Goal: Information Seeking & Learning: Learn about a topic

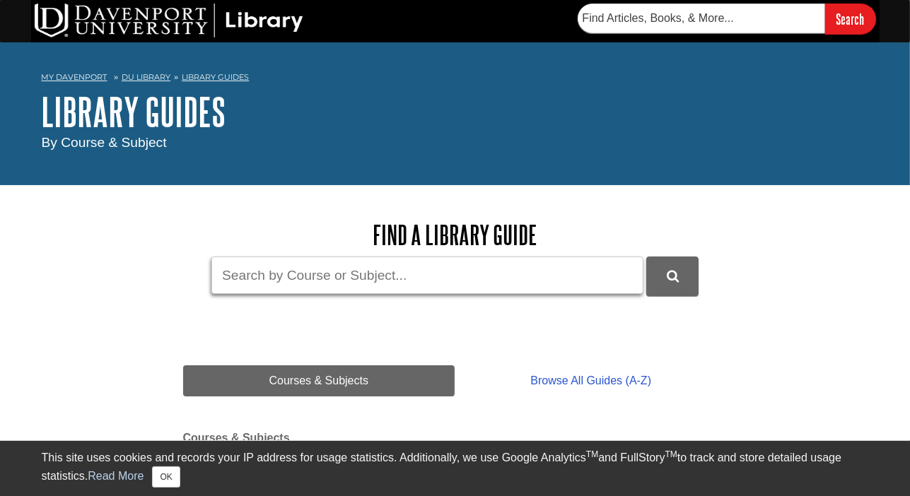
click at [346, 286] on input "Guide Search Terms" at bounding box center [427, 275] width 432 height 37
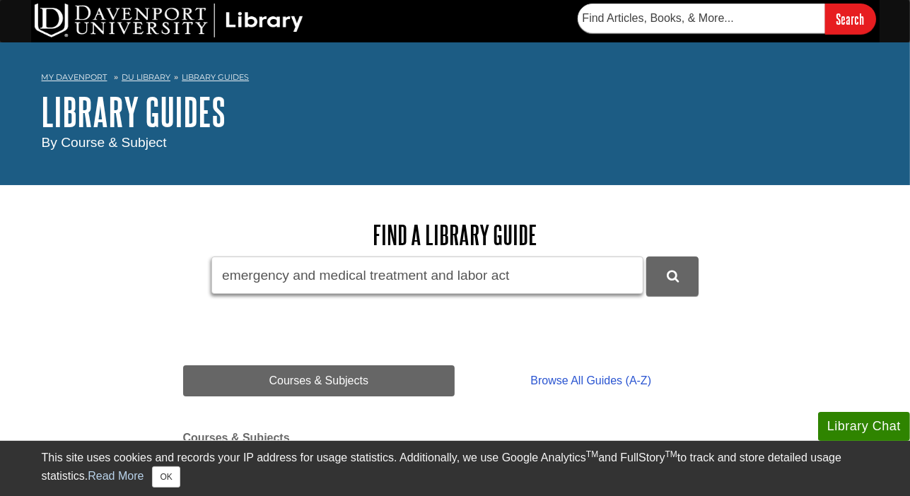
type input "emergency and medical treatment and labor act"
click at [646, 257] on button "DU Library Guides Search" at bounding box center [672, 276] width 52 height 39
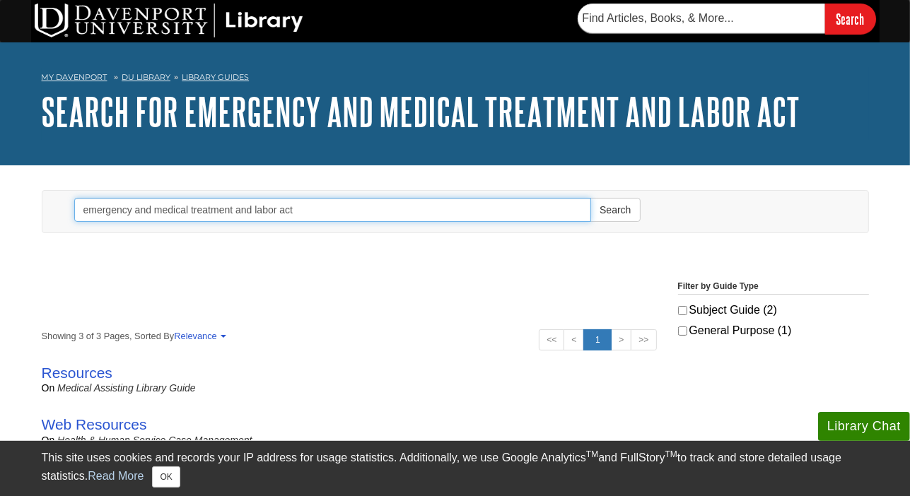
drag, startPoint x: 305, startPoint y: 209, endPoint x: -167, endPoint y: 157, distance: 475.3
click at [0, 157] on html "Library Chat This site uses cookies and records your IP address for usage stati…" at bounding box center [455, 471] width 910 height 942
click at [590, 198] on button "Search" at bounding box center [615, 210] width 50 height 24
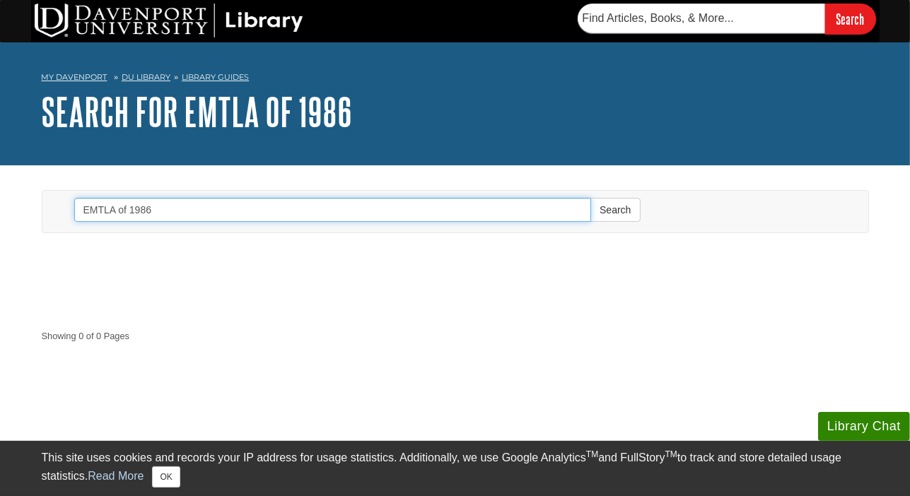
drag, startPoint x: 153, startPoint y: 208, endPoint x: -141, endPoint y: 139, distance: 302.8
click at [0, 139] on html "Library Chat This site uses cookies and records your IP address for usage stati…" at bounding box center [455, 374] width 910 height 749
type input "medical law"
click at [590, 198] on button "Search" at bounding box center [615, 210] width 50 height 24
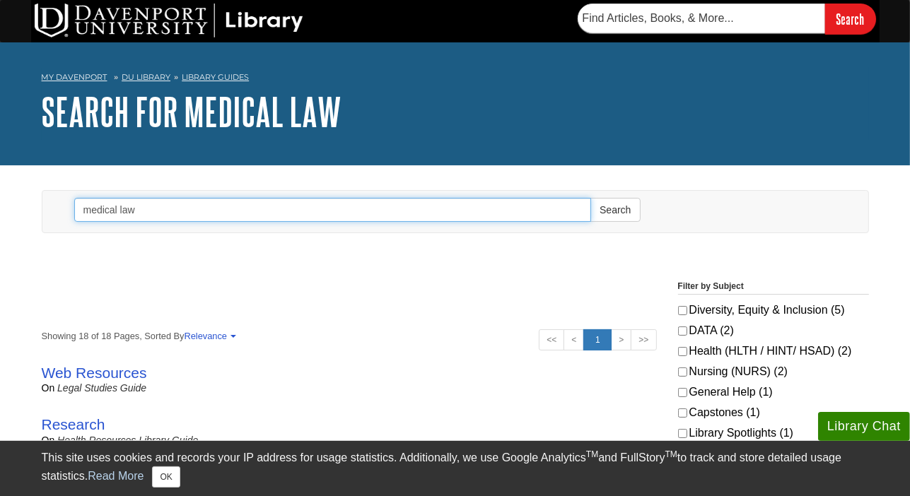
scroll to position [354, 0]
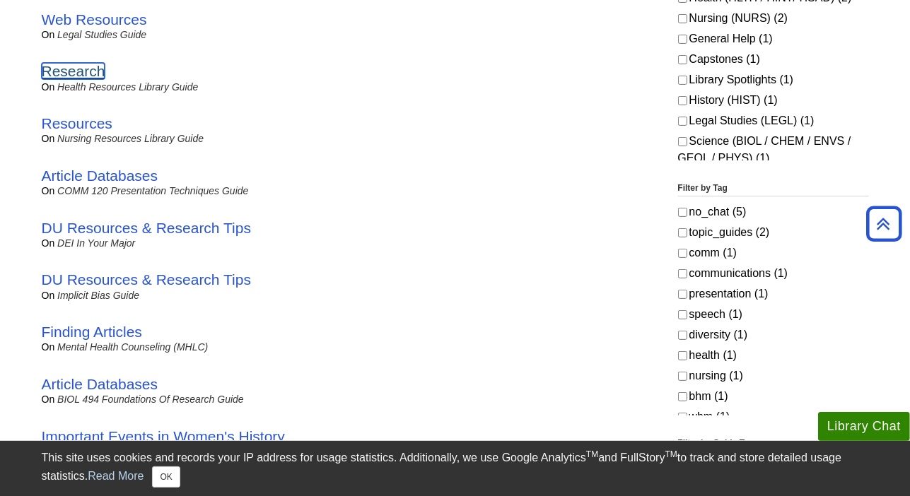
click at [76, 74] on link "Research" at bounding box center [74, 71] width 64 height 16
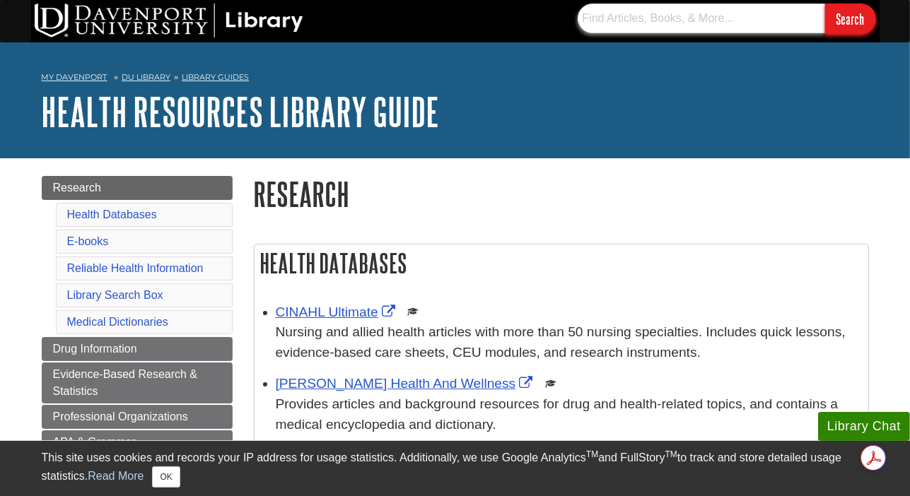
click at [670, 8] on input "text" at bounding box center [702, 19] width 248 height 30
type input "EMTLA of 1986"
click at [825, 4] on input "Search" at bounding box center [850, 19] width 51 height 30
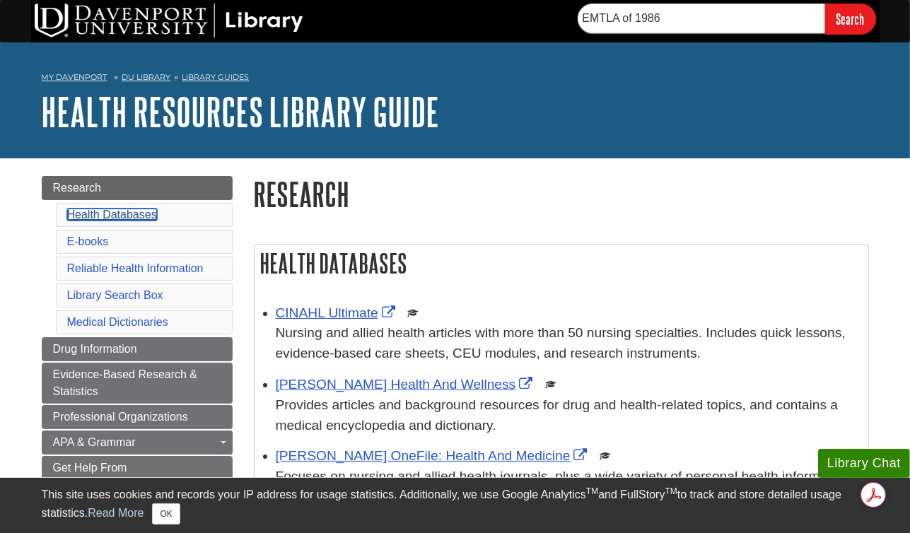
click at [135, 214] on link "Health Databases" at bounding box center [112, 215] width 90 height 12
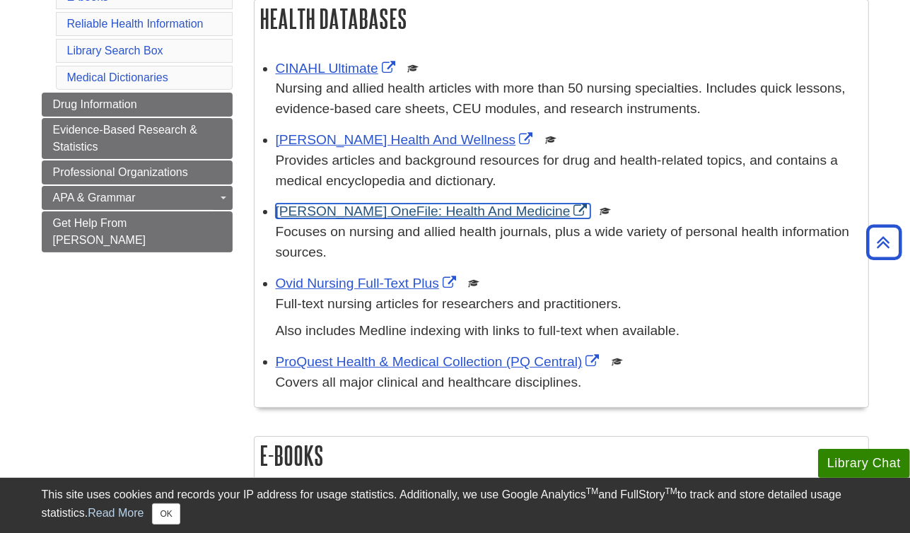
click at [351, 216] on link "[PERSON_NAME] OneFile: Health And Medicine" at bounding box center [433, 211] width 315 height 15
